Goal: Transaction & Acquisition: Download file/media

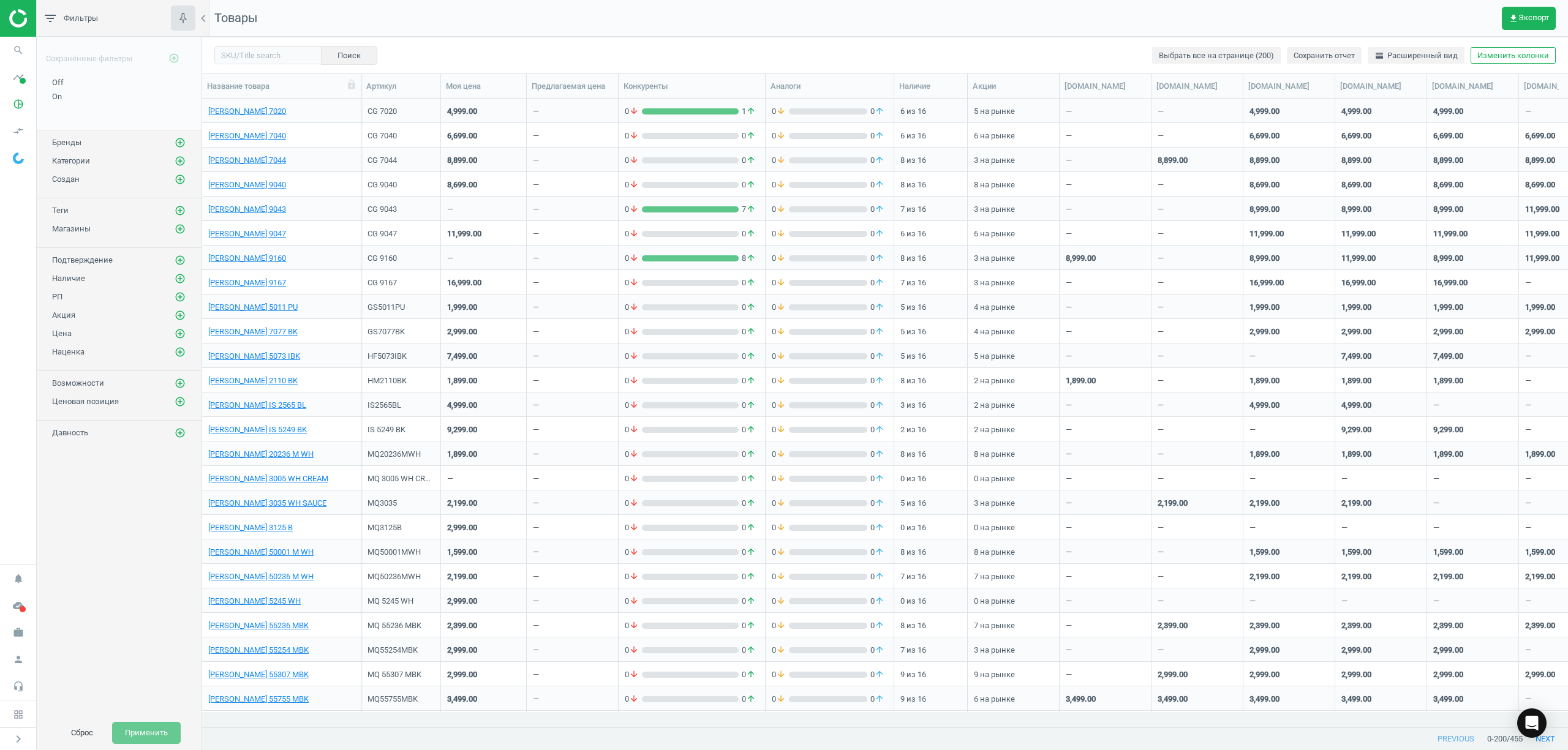
scroll to position [603, 1353]
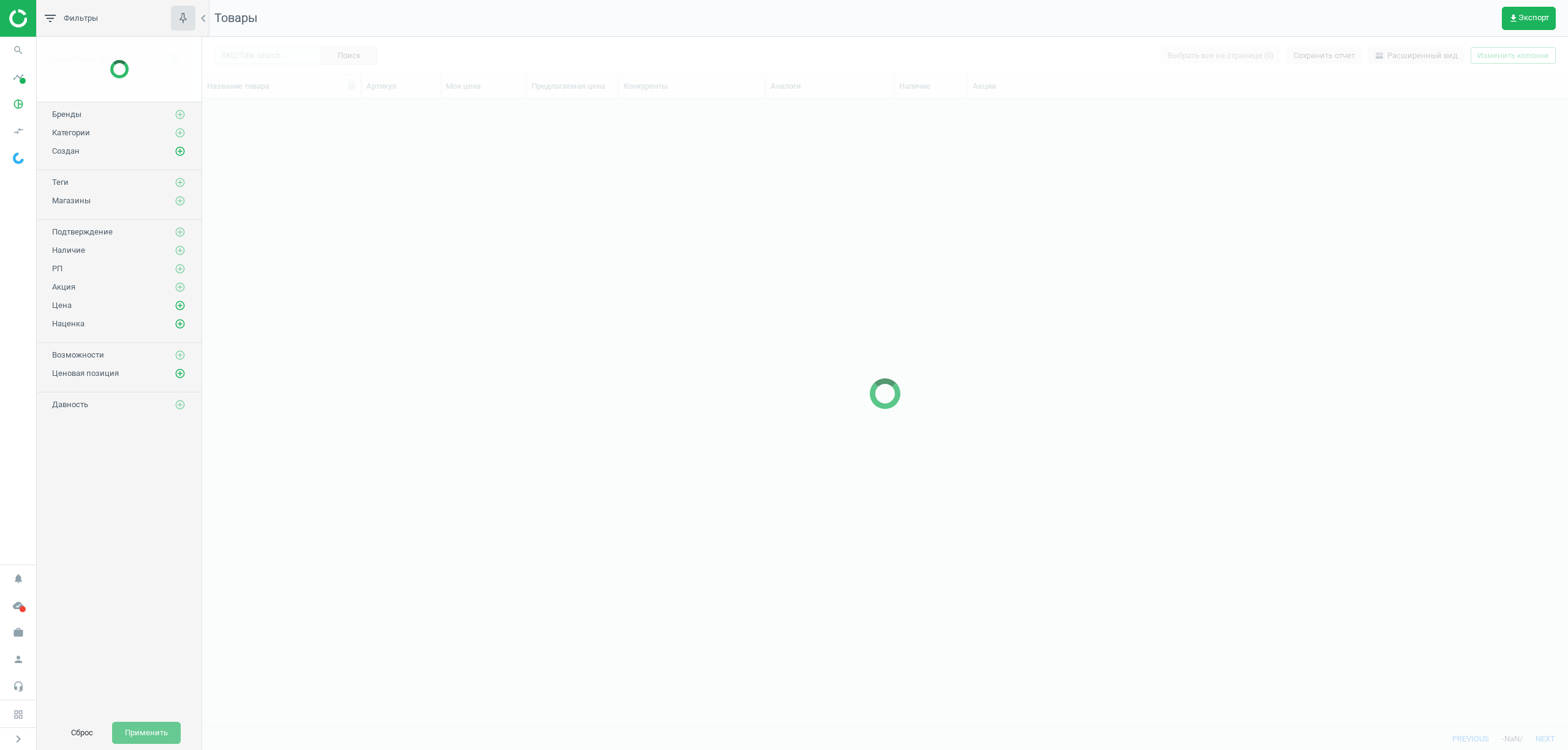
scroll to position [603, 1353]
click at [1538, 23] on button "get_app Экспорт" at bounding box center [1529, 18] width 54 height 23
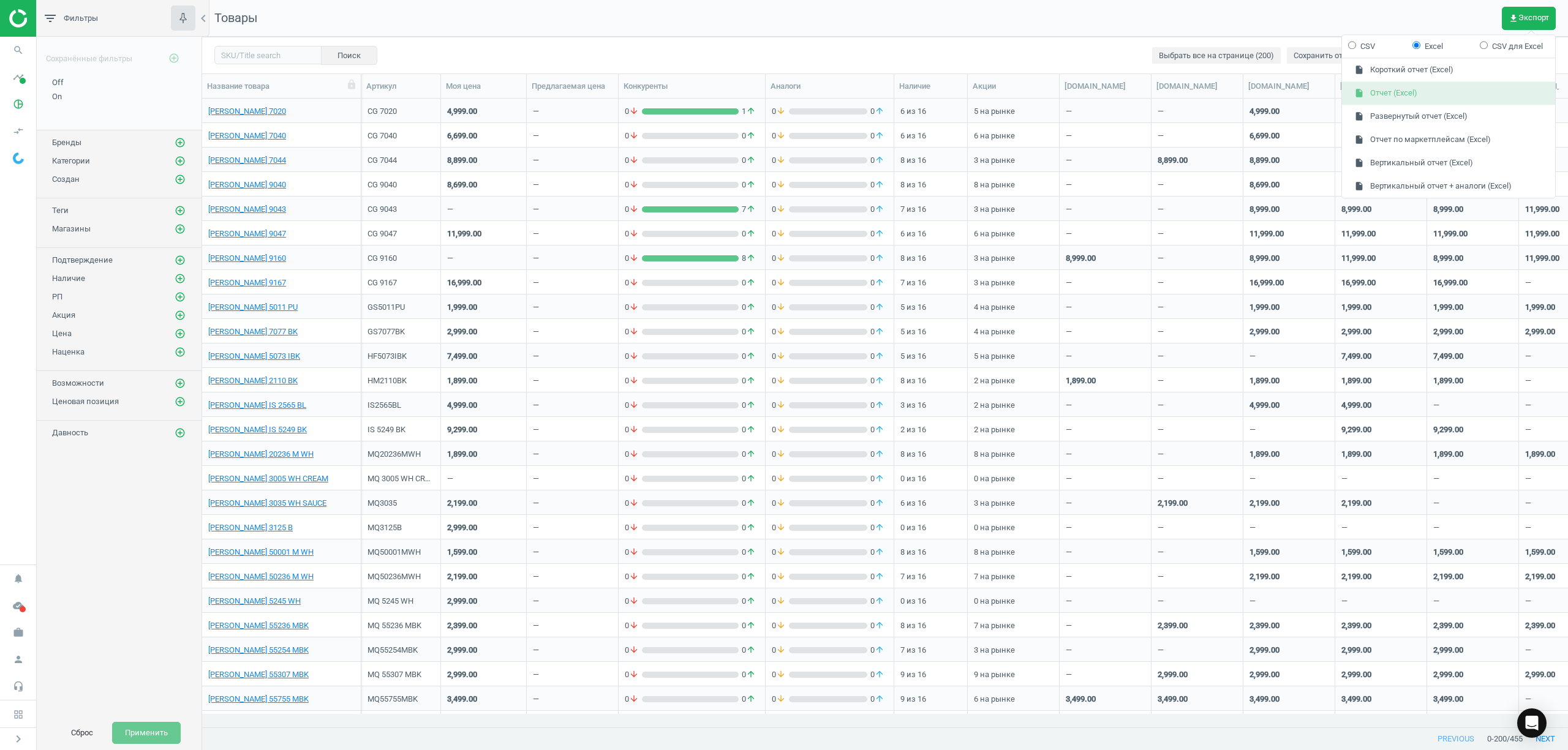
click at [1385, 96] on button "insert_drive_file Отчет (Excel)" at bounding box center [1448, 93] width 213 height 23
